Goal: Find specific page/section: Find specific page/section

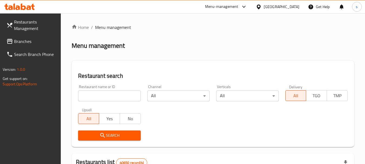
click at [22, 42] on span "Branches" at bounding box center [35, 41] width 43 height 6
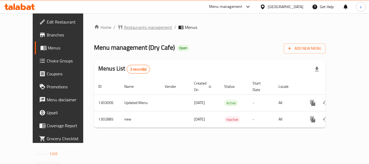
click at [124, 28] on span "Restaurants management" at bounding box center [148, 27] width 48 height 6
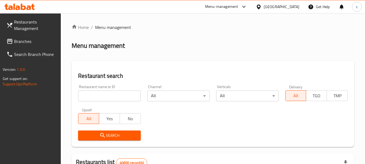
click at [106, 95] on input "search" at bounding box center [109, 96] width 62 height 11
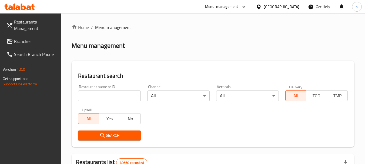
click at [271, 4] on div "[GEOGRAPHIC_DATA]" at bounding box center [282, 7] width 36 height 6
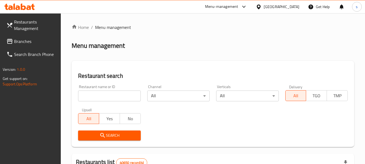
click at [27, 39] on span "Branches" at bounding box center [35, 41] width 43 height 6
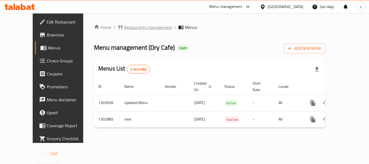
click at [124, 25] on span "Restaurants management" at bounding box center [148, 27] width 48 height 6
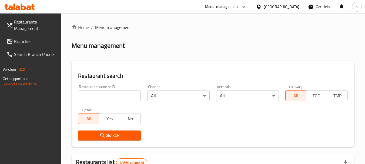
click at [96, 96] on input "search" at bounding box center [109, 96] width 62 height 11
paste input "702589"
type input "702589"
click at [113, 135] on span "Search" at bounding box center [109, 135] width 54 height 7
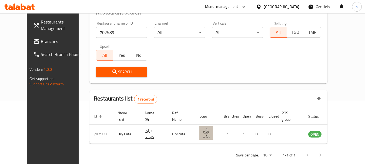
scroll to position [64, 0]
